Goal: Information Seeking & Learning: Learn about a topic

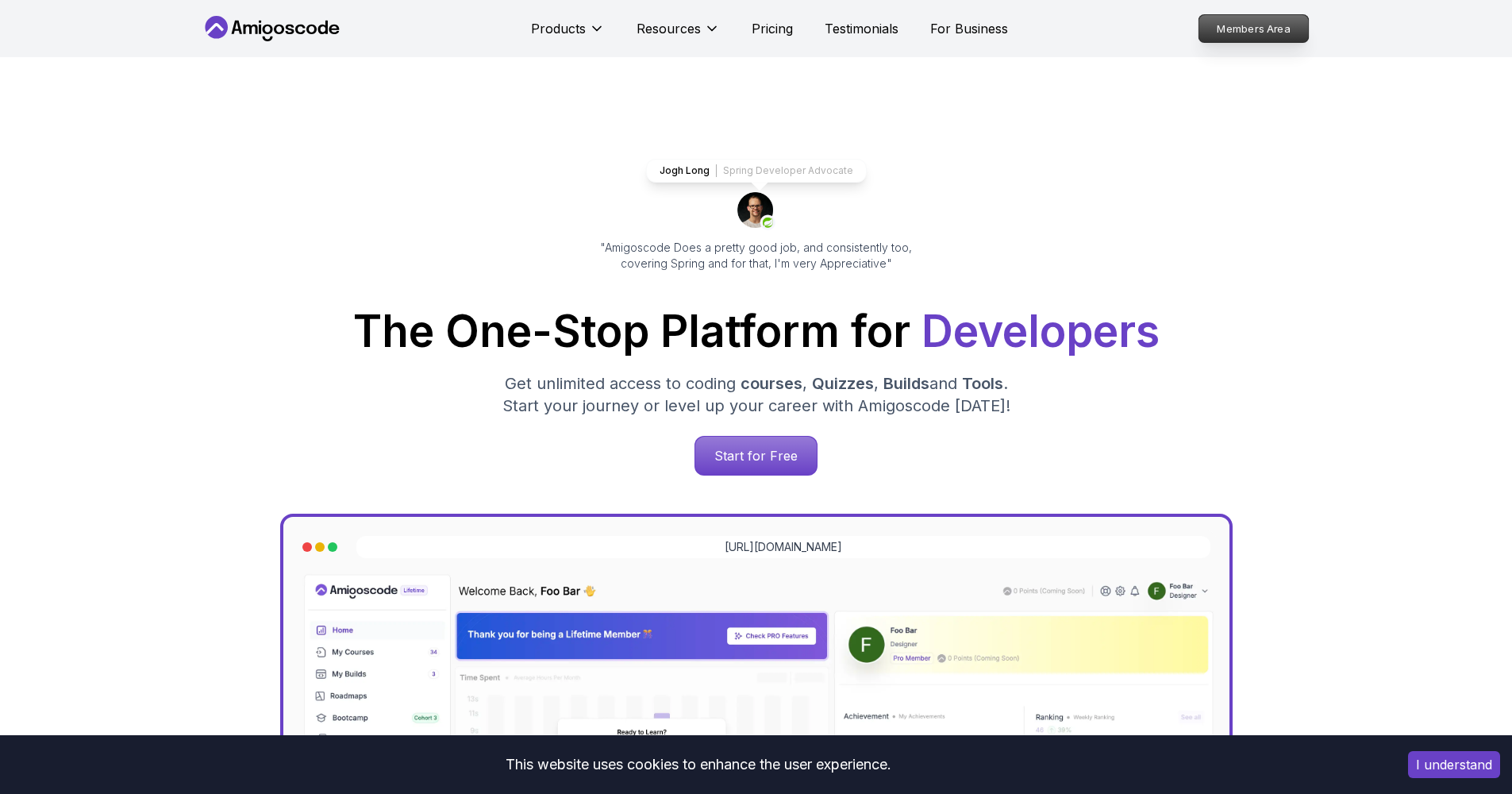
drag, startPoint x: 1312, startPoint y: 34, endPoint x: 1298, endPoint y: 34, distance: 14.0
click at [1312, 34] on div "Products Resources Pricing Testimonials For Business Members Area" at bounding box center [756, 29] width 1512 height 57
click at [1298, 34] on p "Members Area" at bounding box center [1253, 28] width 110 height 27
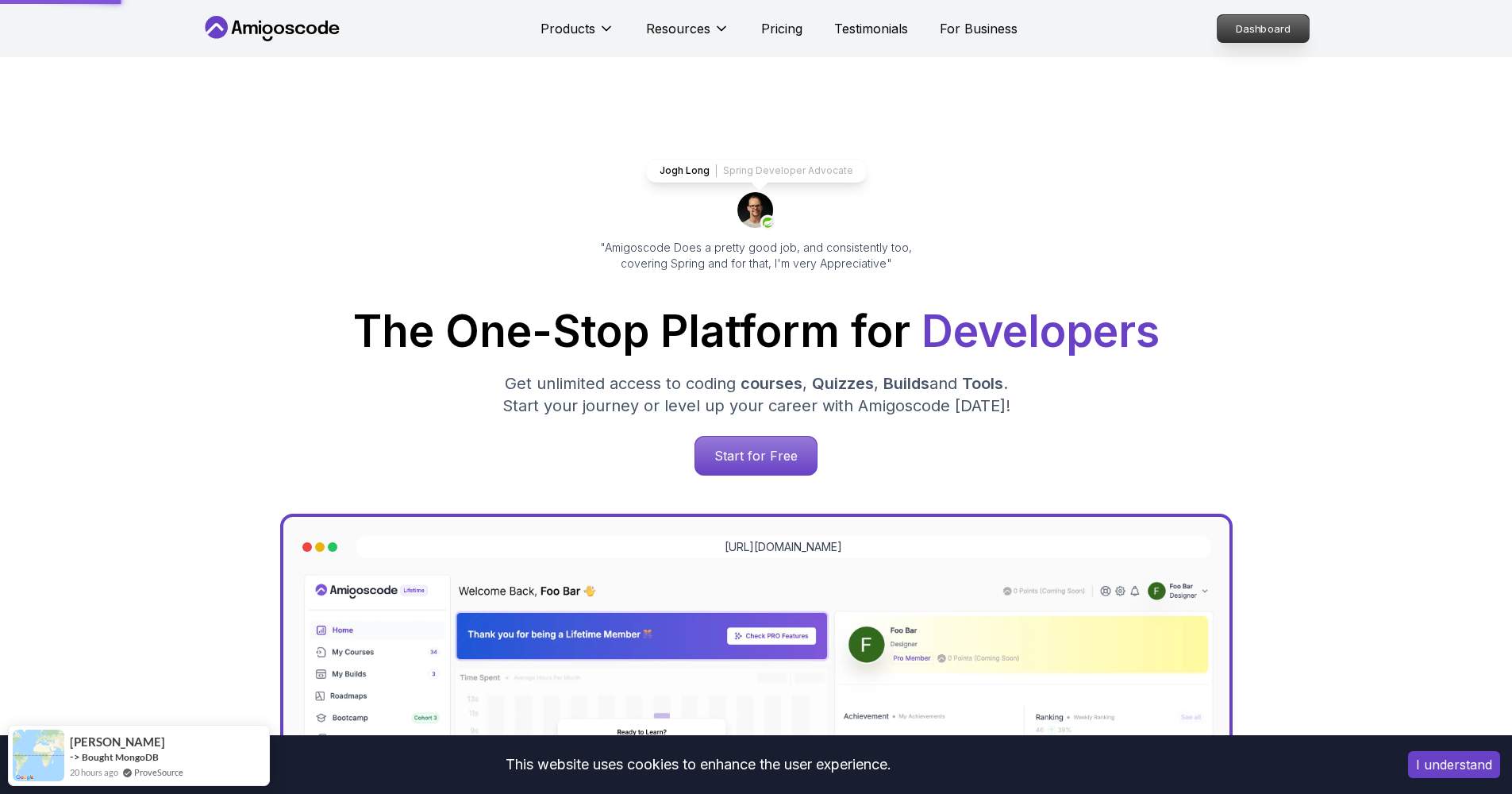
click at [1298, 34] on p "Dashboard" at bounding box center [1263, 28] width 92 height 27
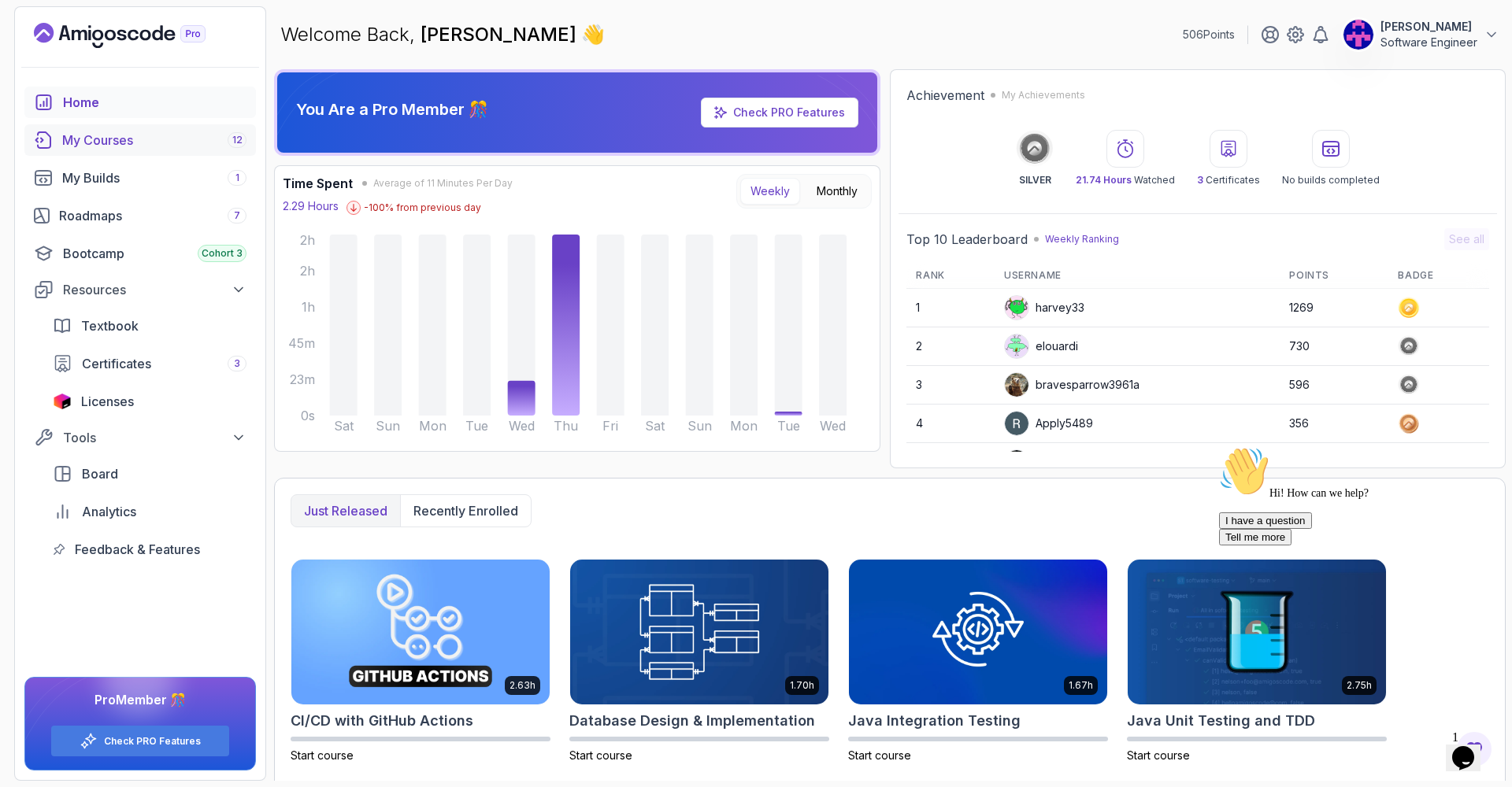
click at [138, 138] on div "My Courses 12" at bounding box center [154, 140] width 184 height 19
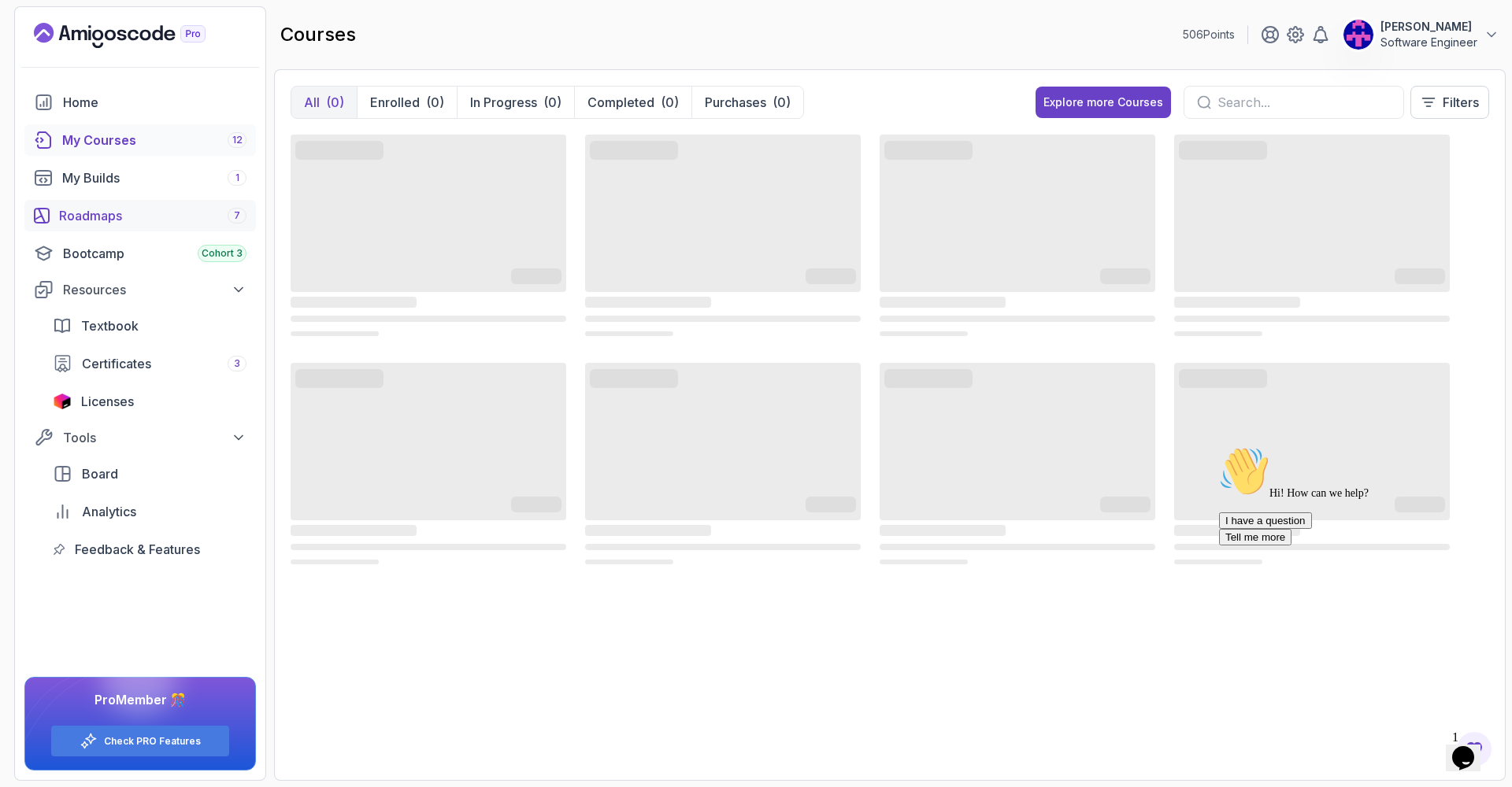
click at [120, 200] on link "Roadmaps 7" at bounding box center [140, 215] width 231 height 32
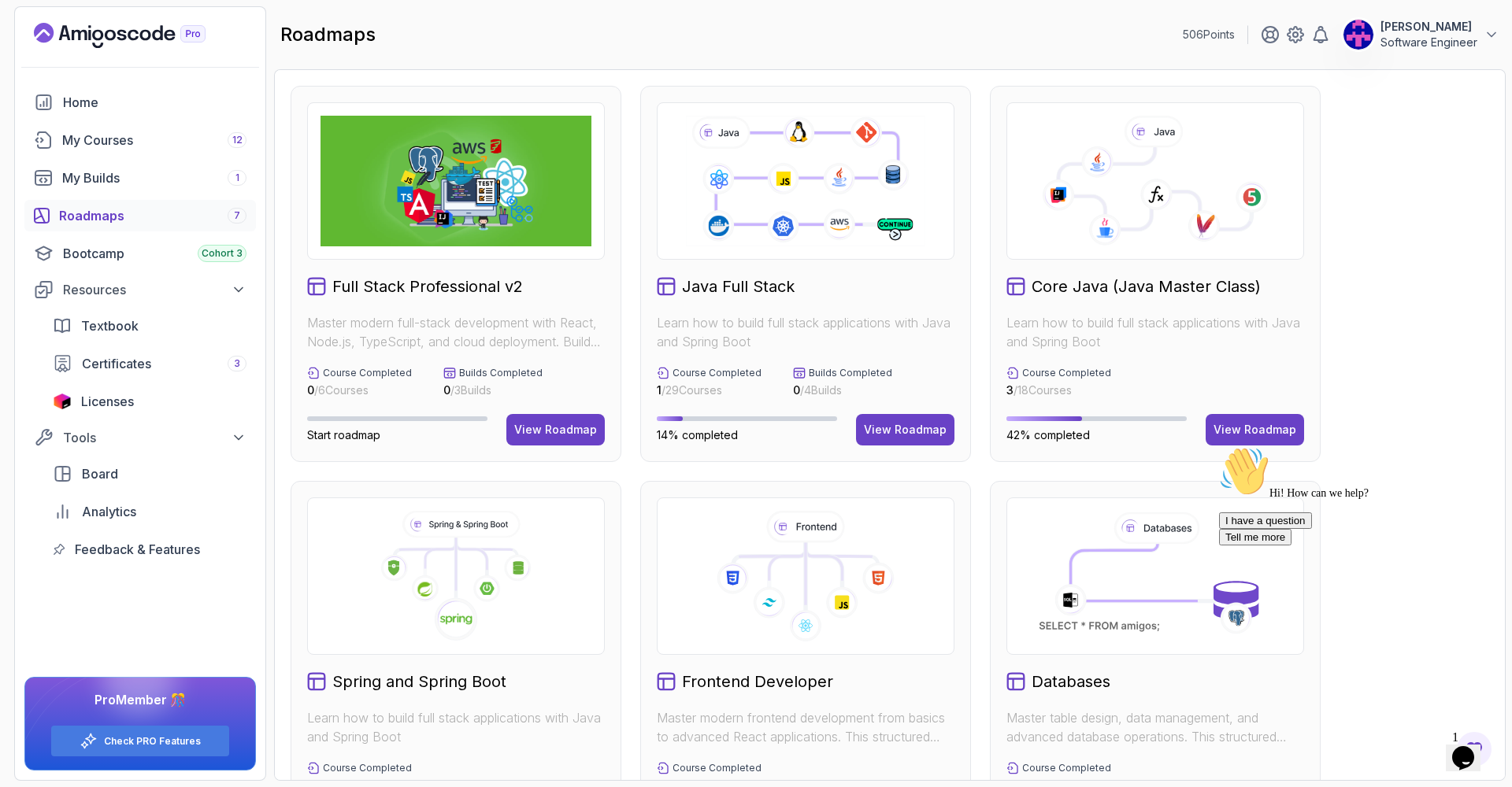
click at [1257, 453] on div "Hi! How can we help? I have a question Tell me more" at bounding box center [1360, 496] width 283 height 99
click at [1251, 438] on button "View Roadmap" at bounding box center [1254, 429] width 98 height 32
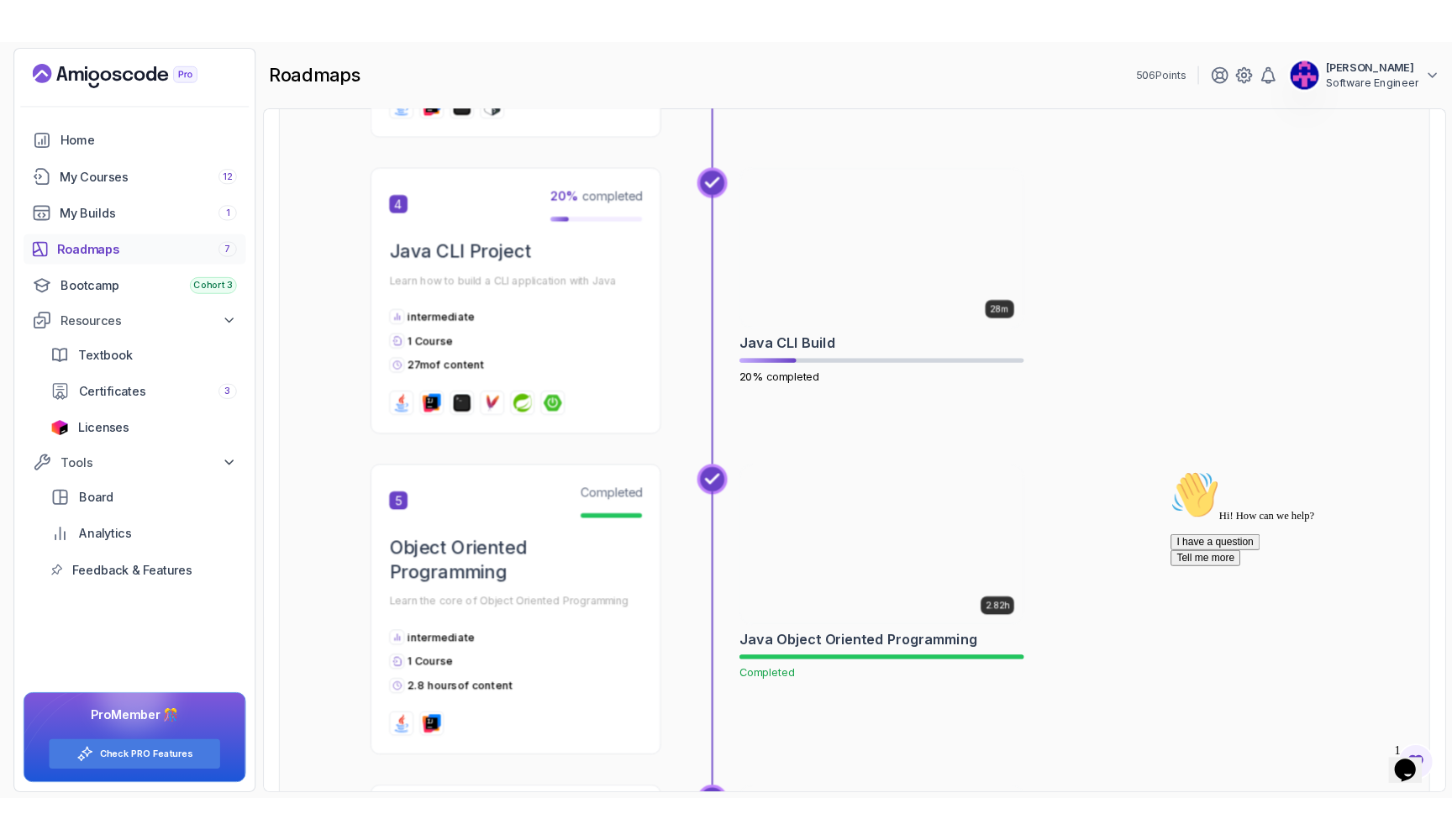
scroll to position [1308, 0]
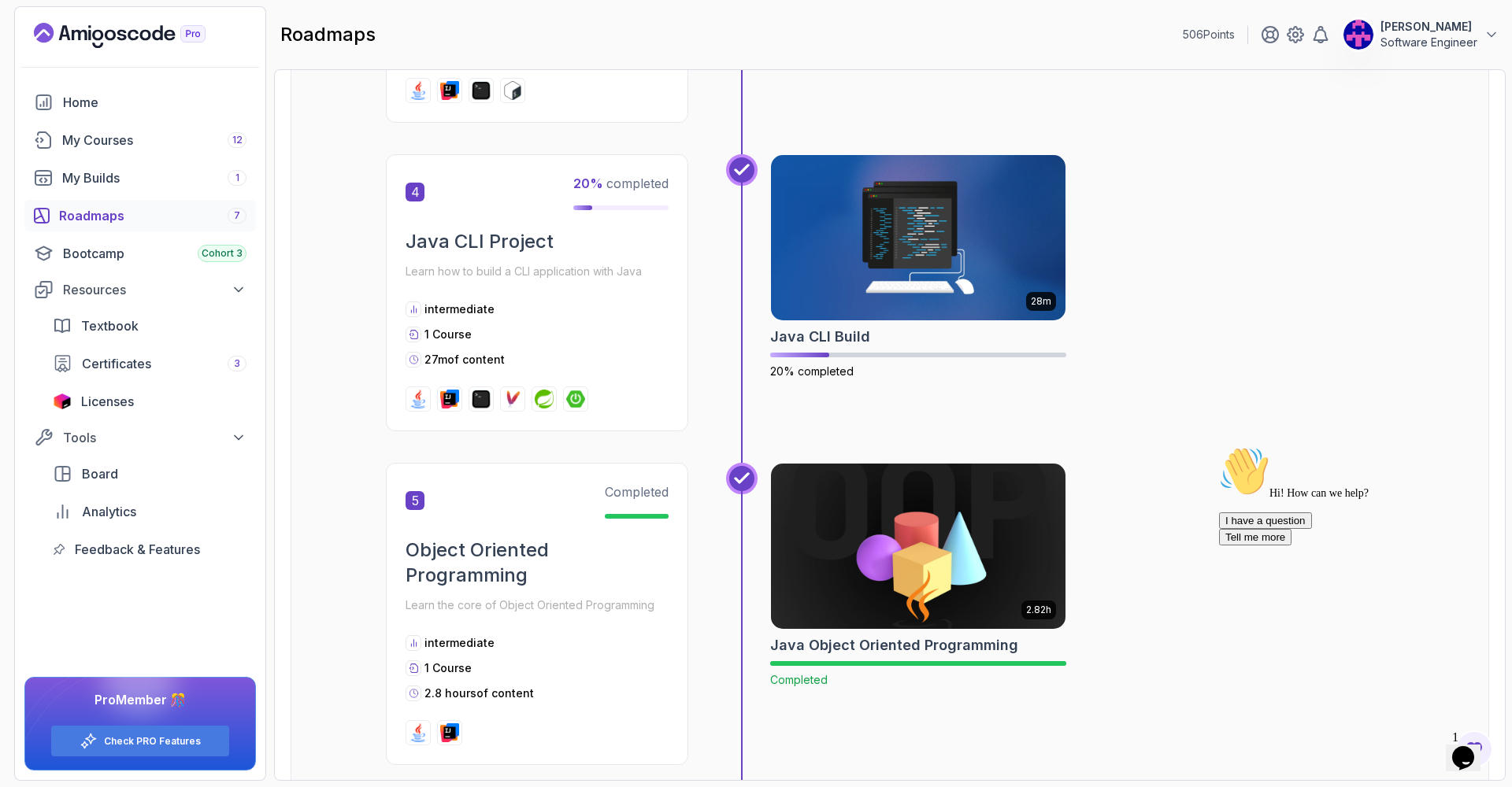
click at [995, 583] on img at bounding box center [918, 546] width 309 height 173
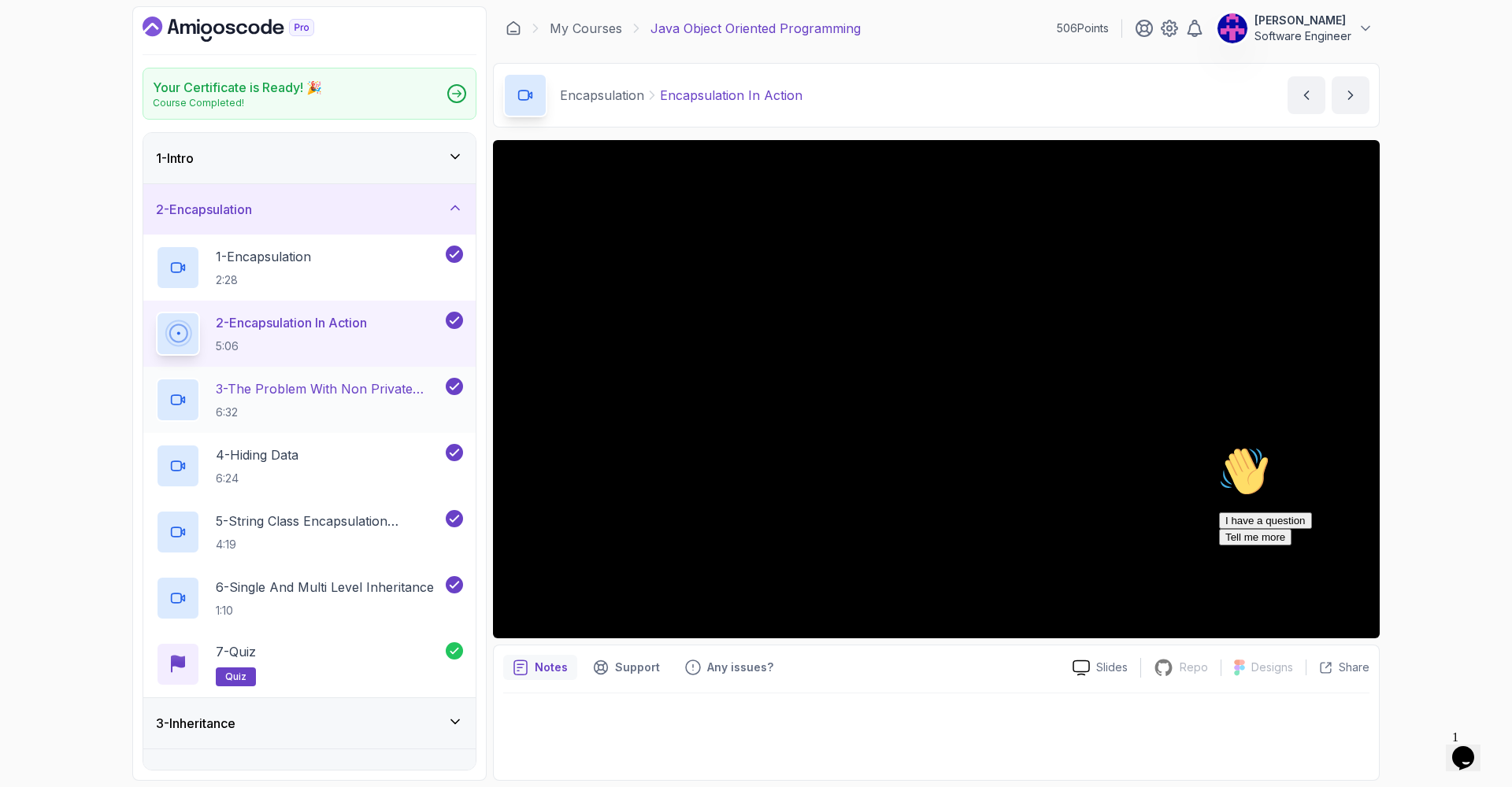
click at [420, 415] on p "6:32" at bounding box center [329, 412] width 226 height 15
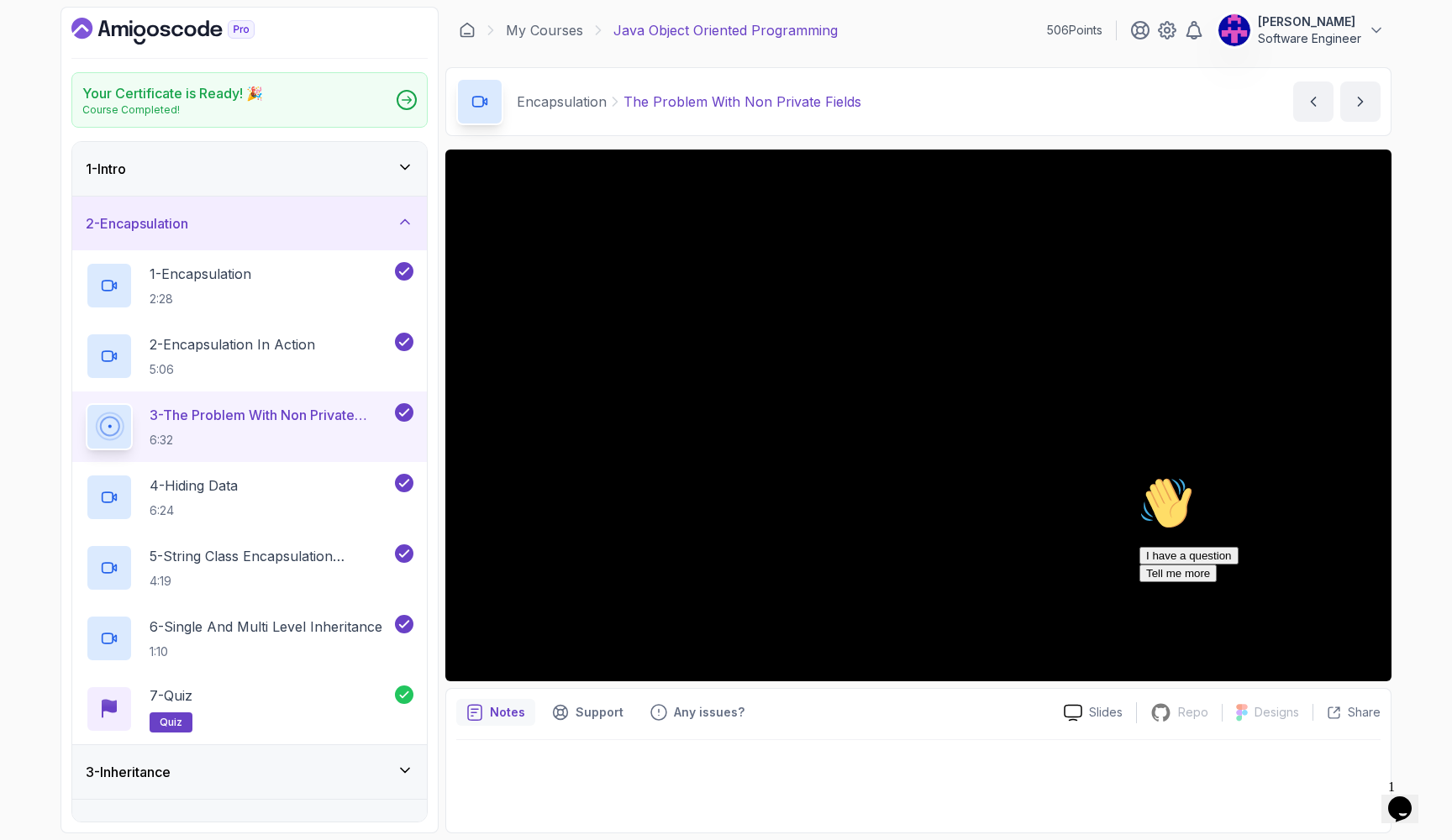
drag, startPoint x: 1344, startPoint y: 7, endPoint x: 1358, endPoint y: -4, distance: 17.8
click at [1358, 0] on html "Your Certificate is Ready! 🎉 Course Completed! 1 - Intro 2 - Encapsulation 1 - …" at bounding box center [726, 420] width 1452 height 840
click at [1421, 476] on div "Chat attention grabber" at bounding box center [1291, 476] width 302 height 0
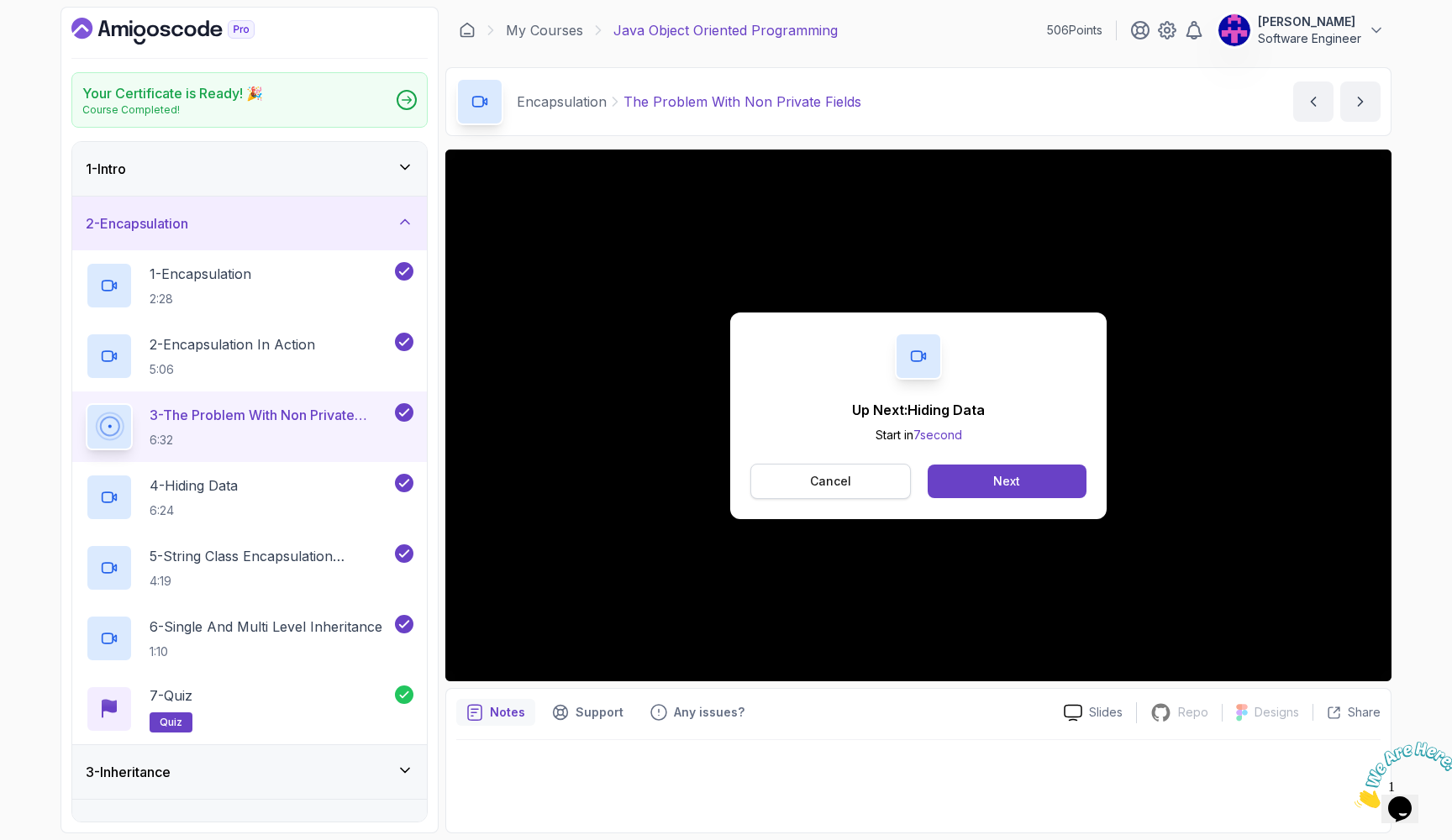
click at [852, 477] on button "Cancel" at bounding box center [830, 481] width 160 height 36
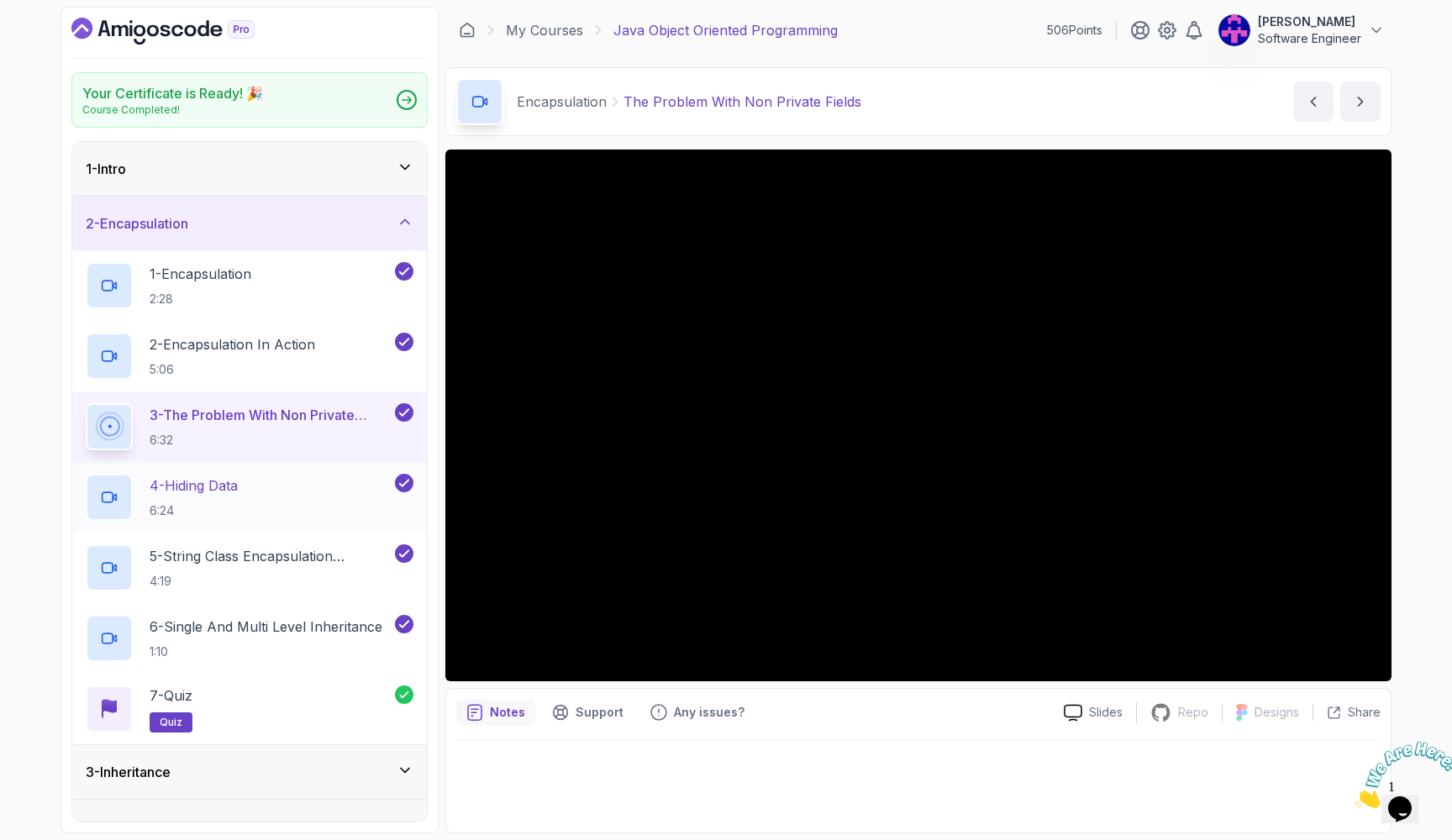
click at [337, 487] on div "4 - Hiding Data 6:24" at bounding box center [238, 497] width 306 height 47
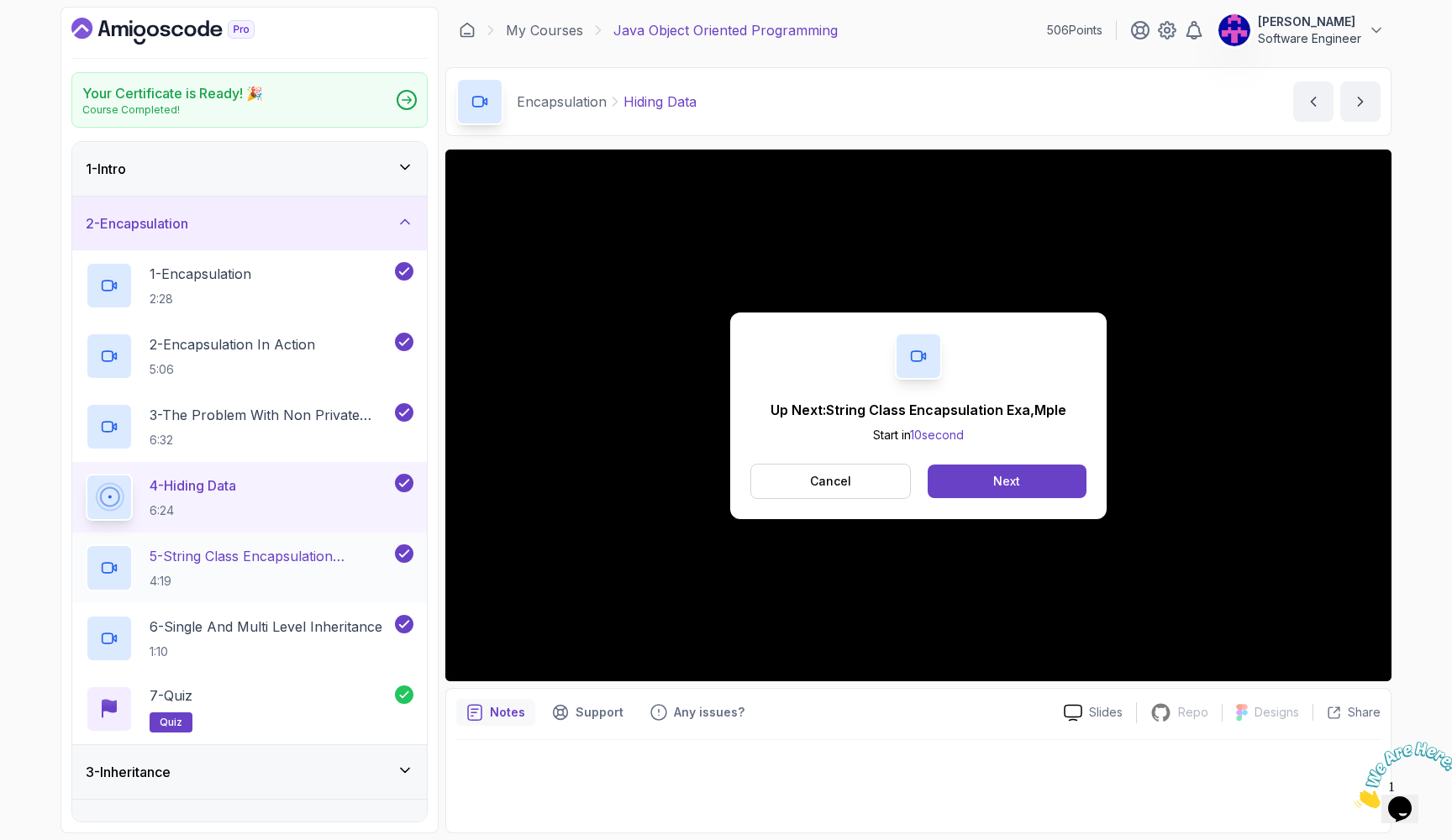
click at [334, 565] on p "5 - String Class Encapsulation Exa,Mple" at bounding box center [270, 556] width 242 height 20
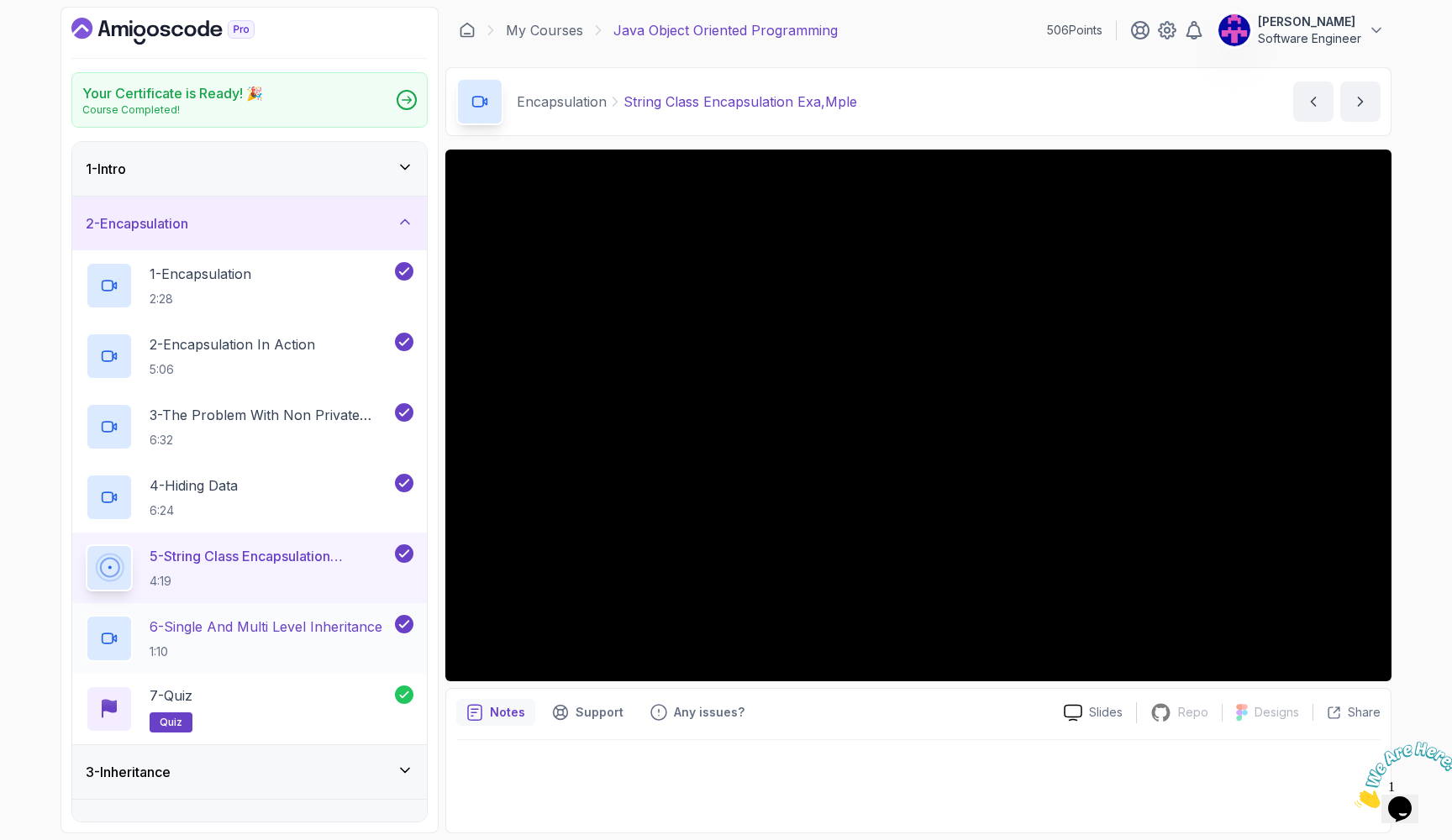
click at [379, 620] on p "6 - Single And Multi Level Inheritance" at bounding box center [266, 626] width 233 height 20
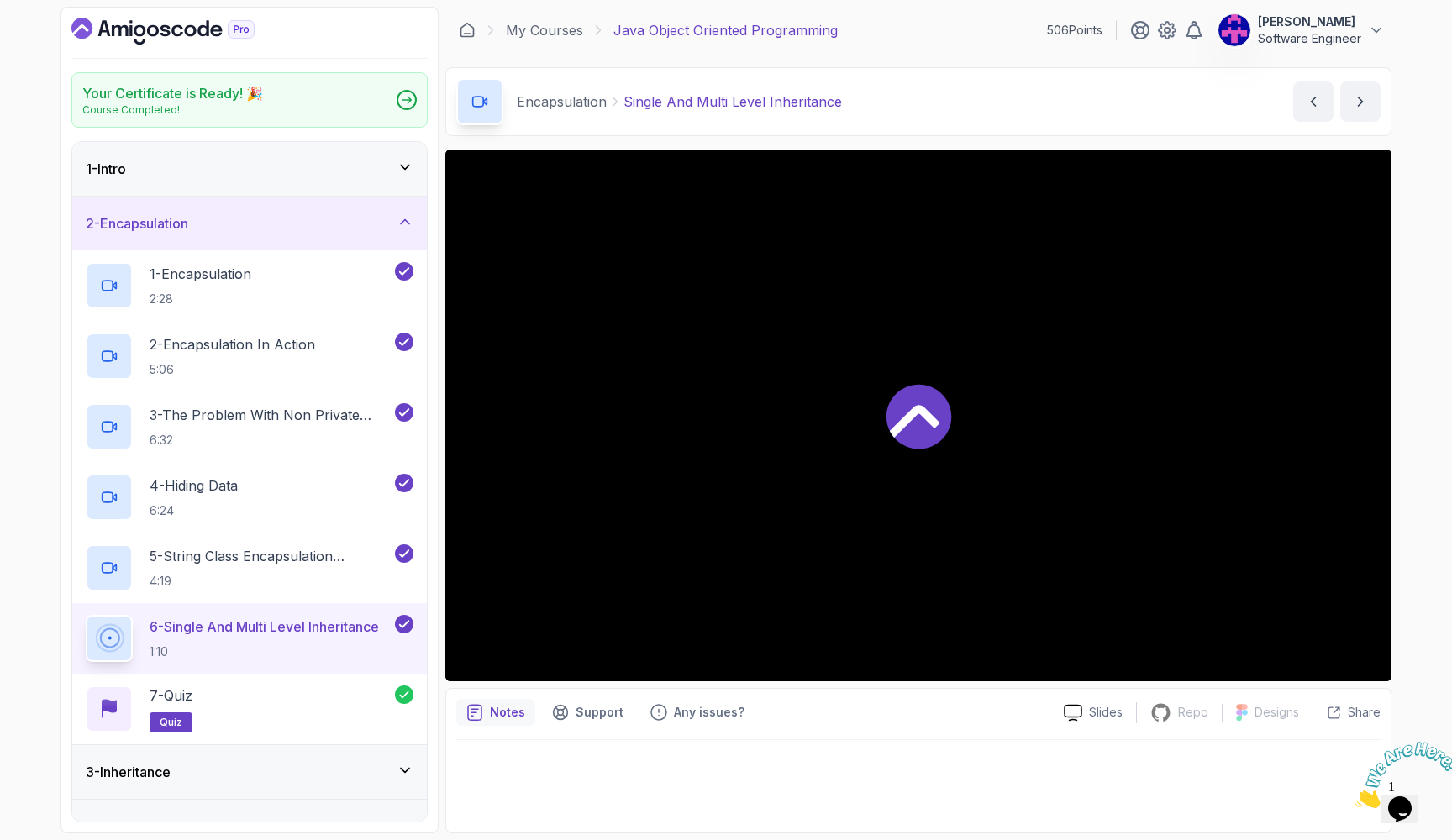
click at [886, 387] on icon at bounding box center [919, 416] width 68 height 68
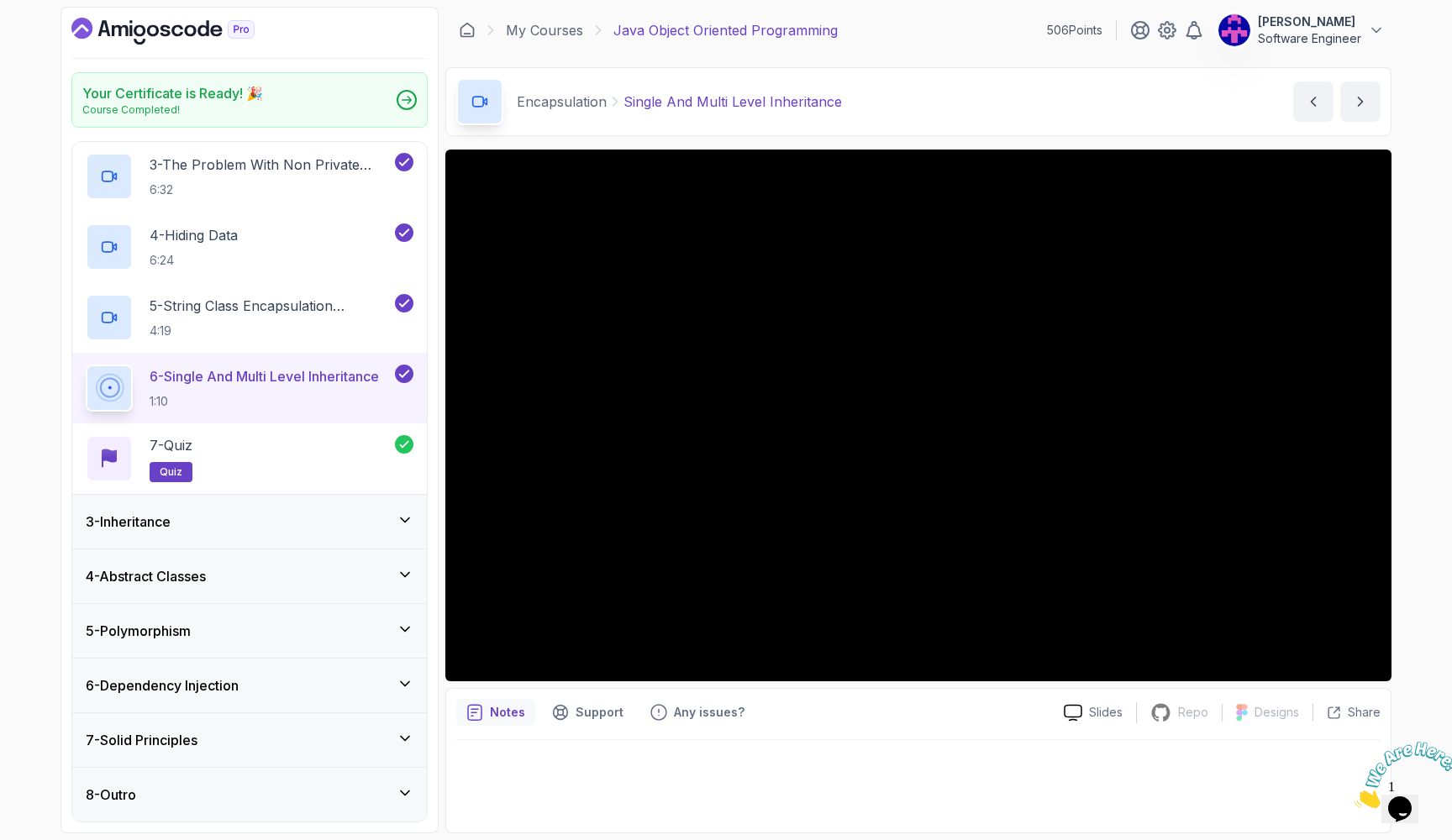
scroll to position [250, 0]
click at [358, 507] on div "3 - Inheritance" at bounding box center [249, 521] width 354 height 54
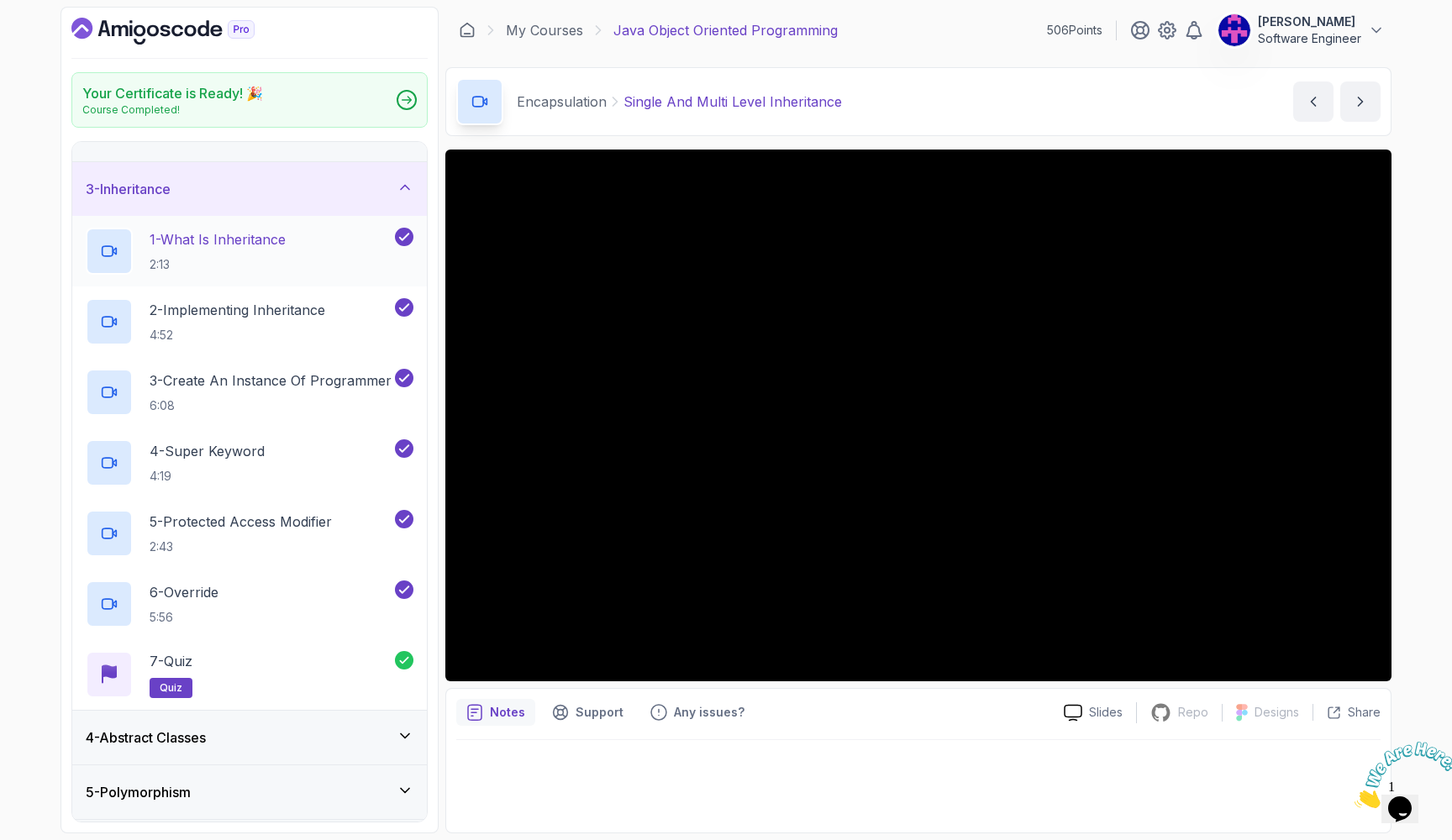
scroll to position [90, 0]
click at [370, 255] on div "1 - What Is Inheritance 2:13" at bounding box center [238, 250] width 306 height 47
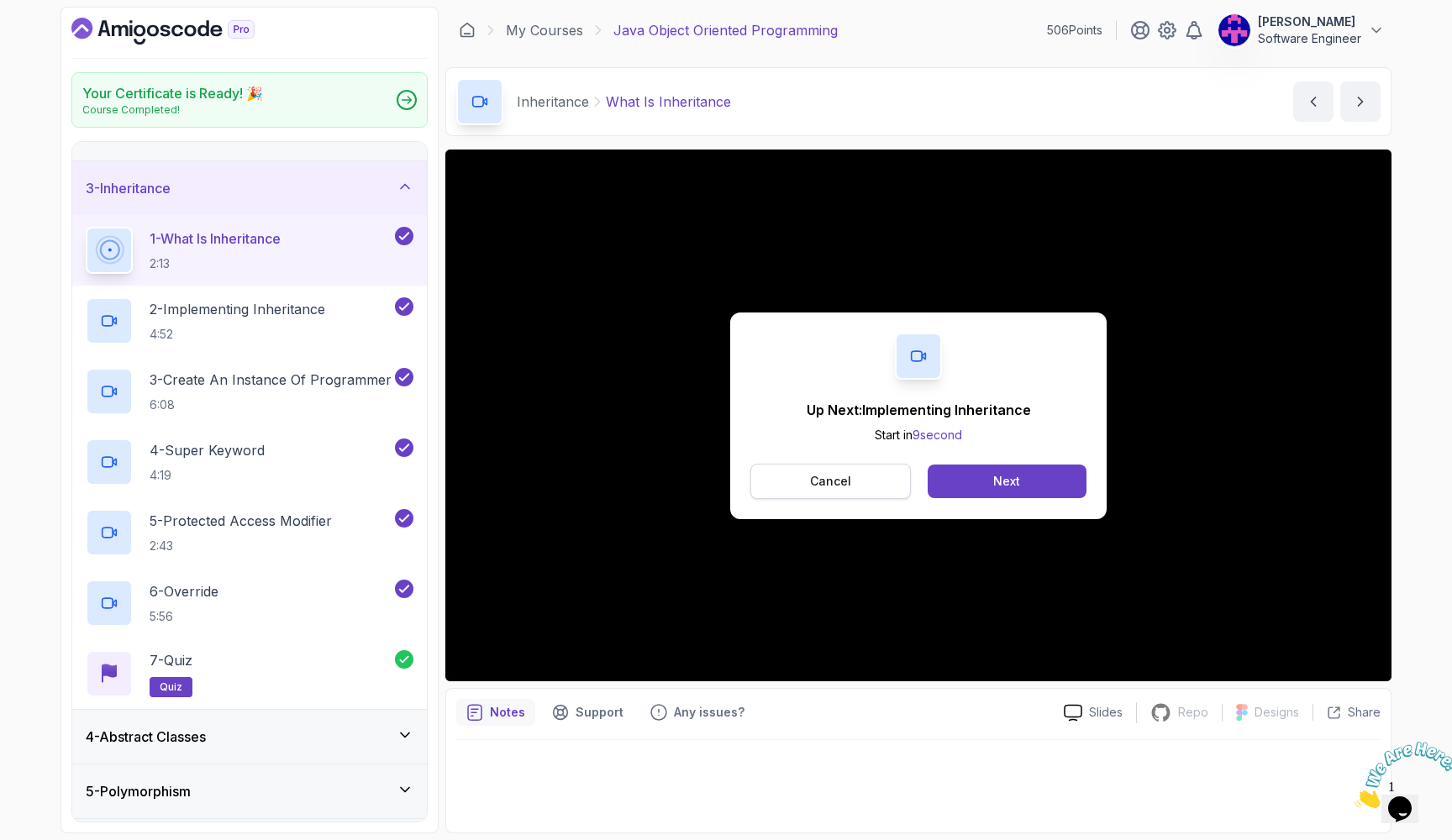
click at [858, 468] on button "Cancel" at bounding box center [830, 481] width 160 height 36
